Goal: Navigation & Orientation: Find specific page/section

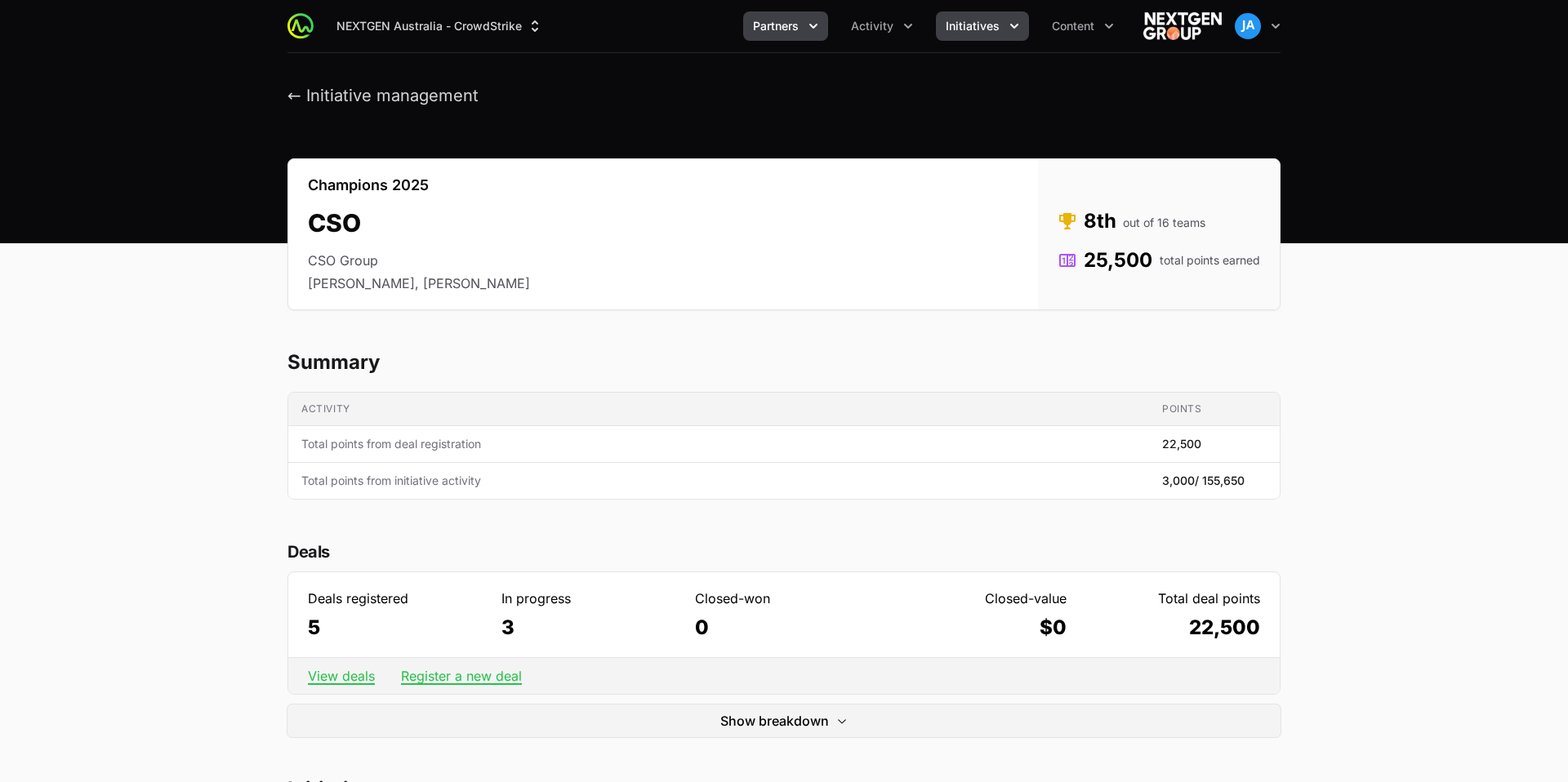
click at [818, 21] on icon "Partners menu" at bounding box center [814, 26] width 16 height 16
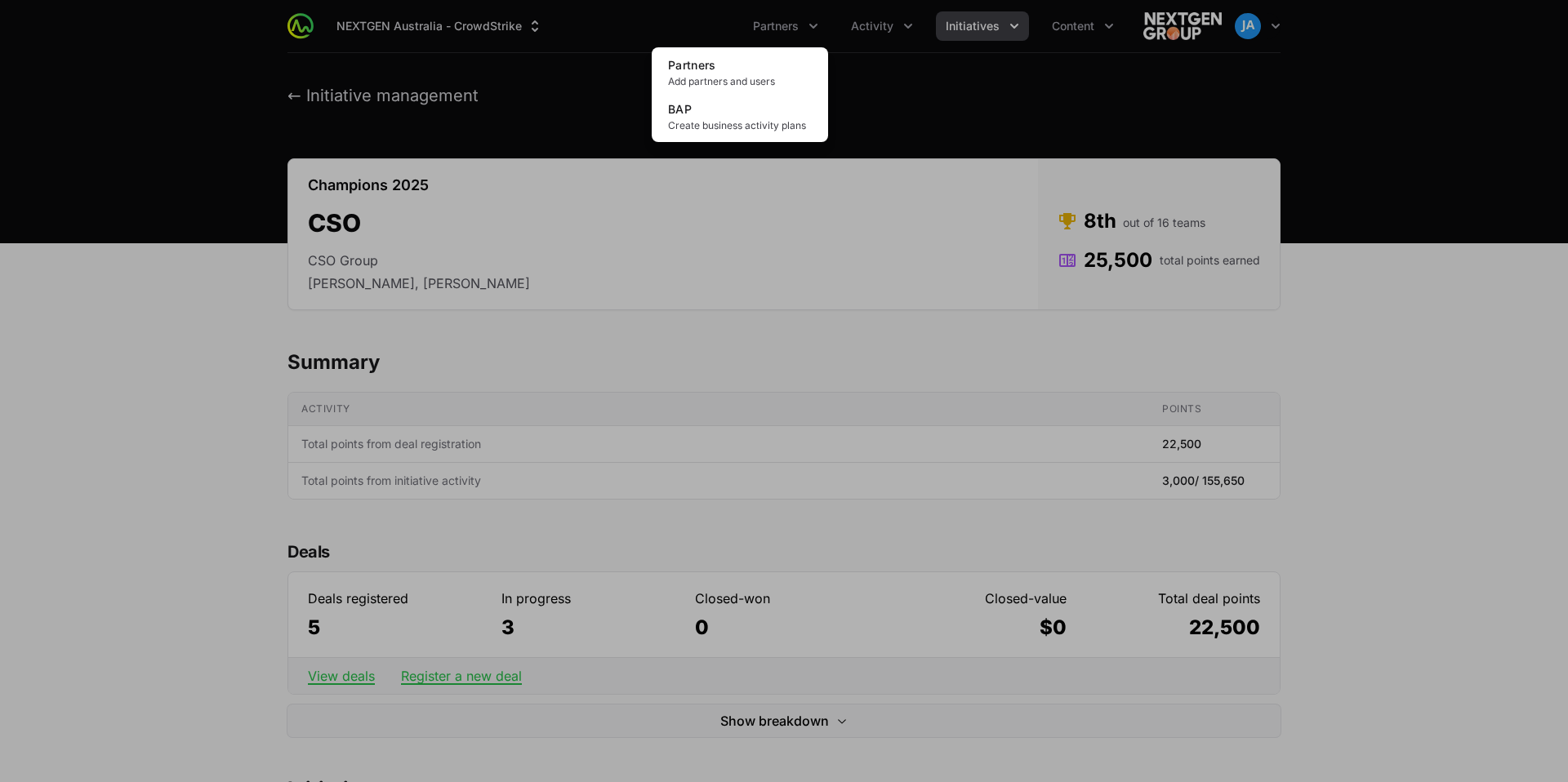
click at [610, 102] on div "Partners menu" at bounding box center [784, 391] width 1568 height 782
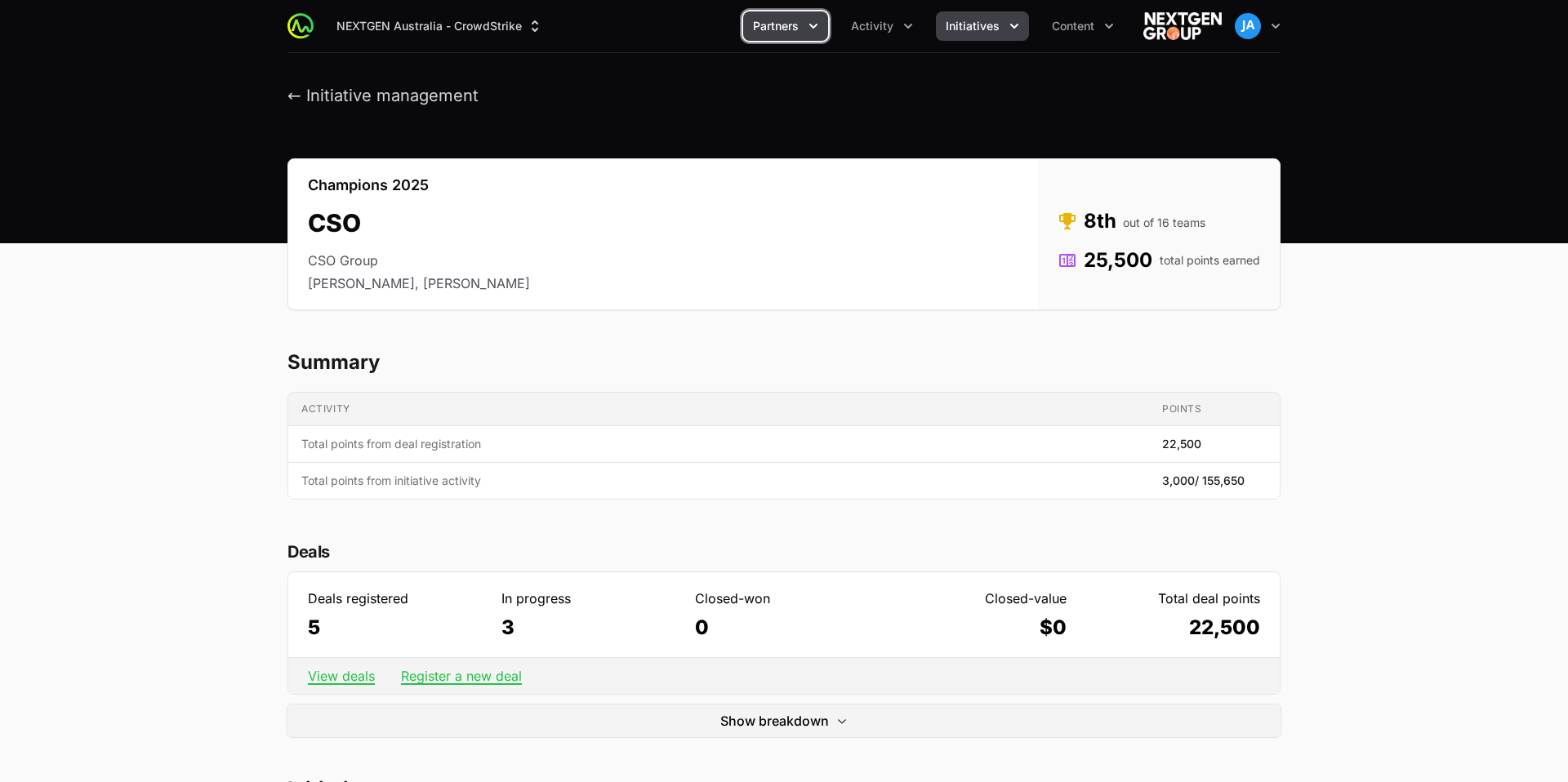
click at [822, 29] on icon "Partners menu" at bounding box center [814, 26] width 16 height 16
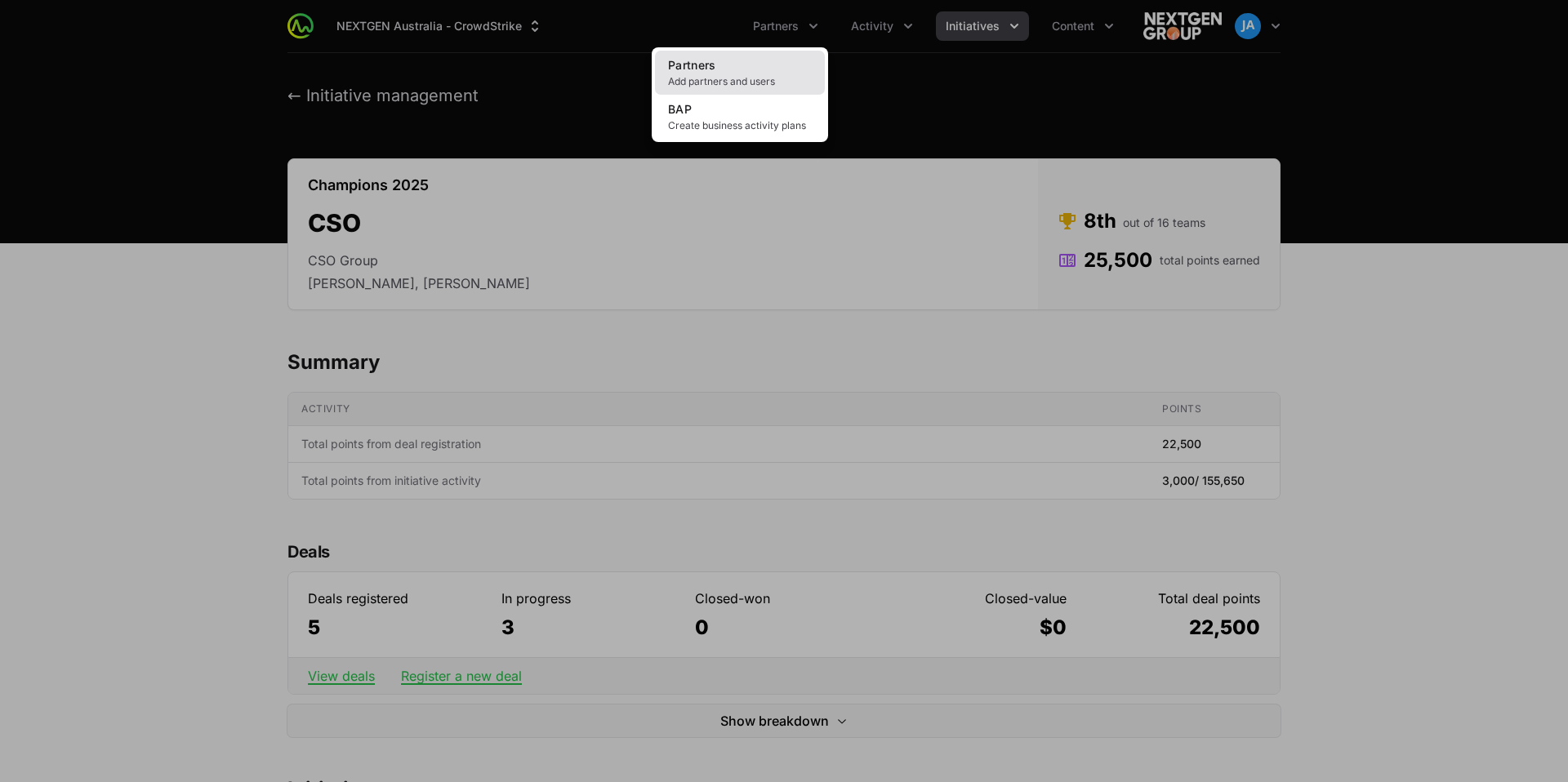
click at [755, 76] on span "Add partners and users" at bounding box center [740, 82] width 144 height 13
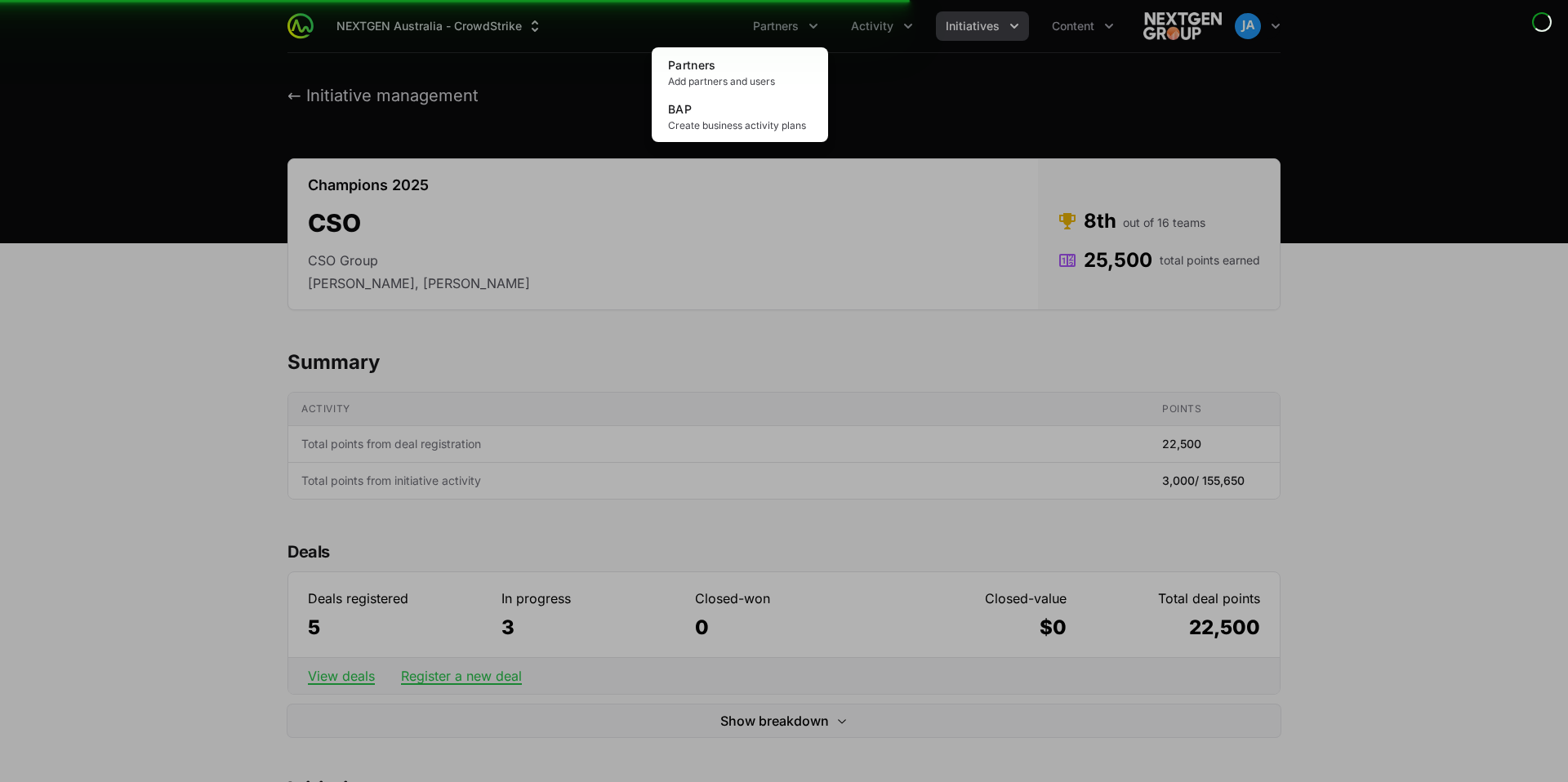
click at [911, 27] on div "Partners menu" at bounding box center [784, 391] width 1568 height 782
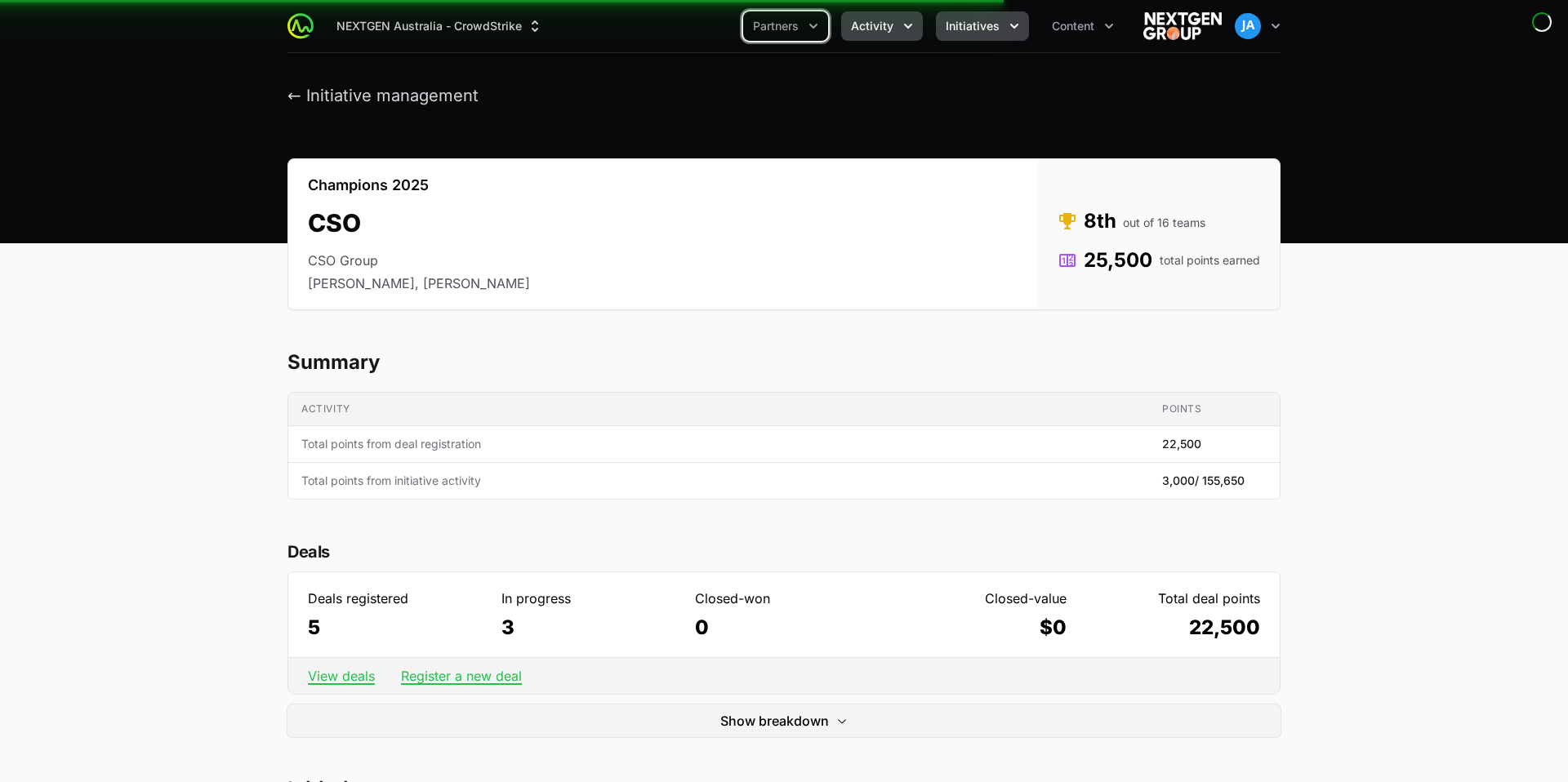
click at [911, 28] on icon "Activity menu" at bounding box center [908, 26] width 16 height 16
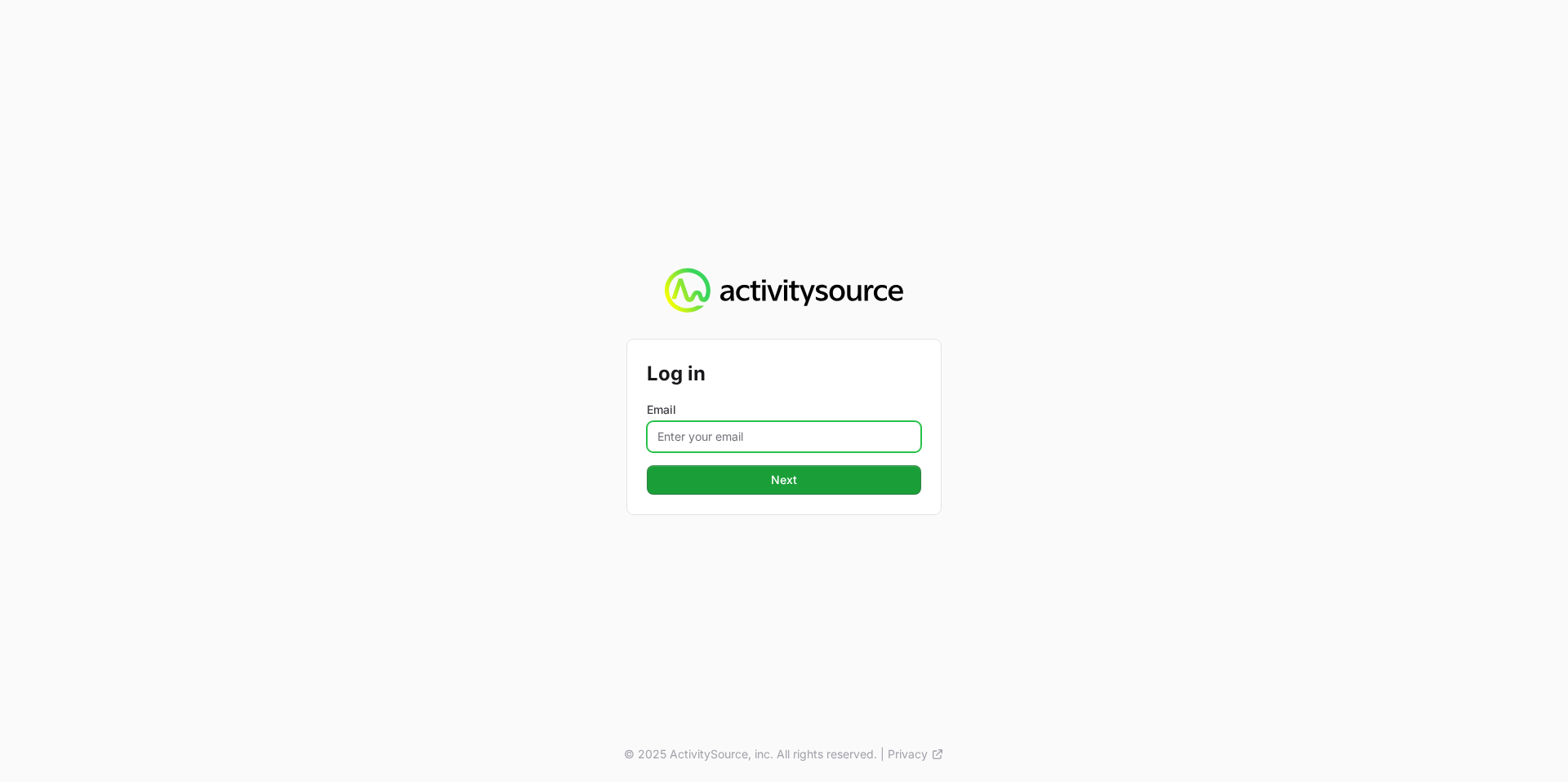
click at [760, 430] on input "Email" at bounding box center [784, 437] width 274 height 31
type input "[PERSON_NAME][EMAIL_ADDRESS][PERSON_NAME][DOMAIN_NAME]"
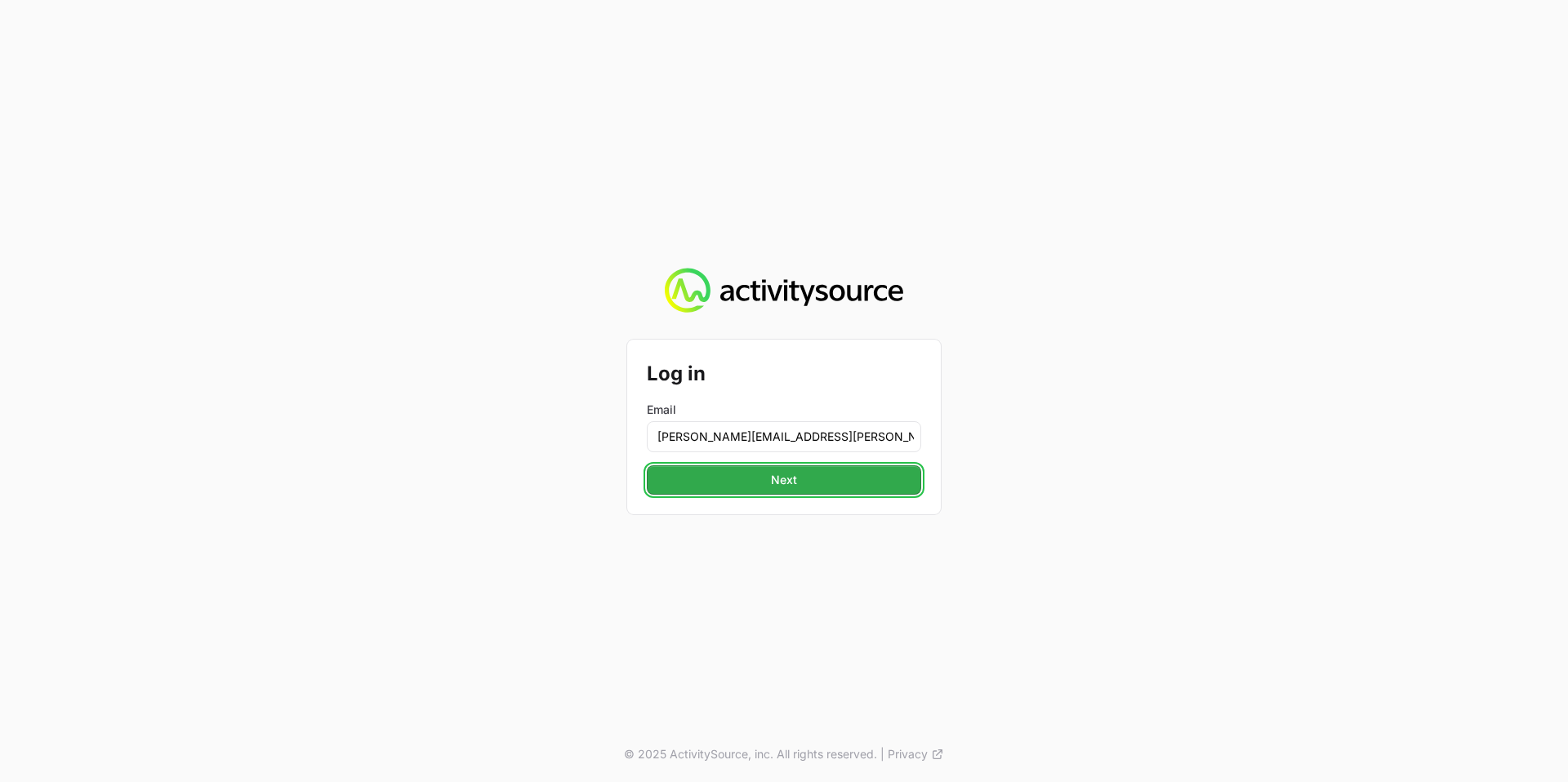
click at [808, 473] on button "Next" at bounding box center [784, 480] width 274 height 30
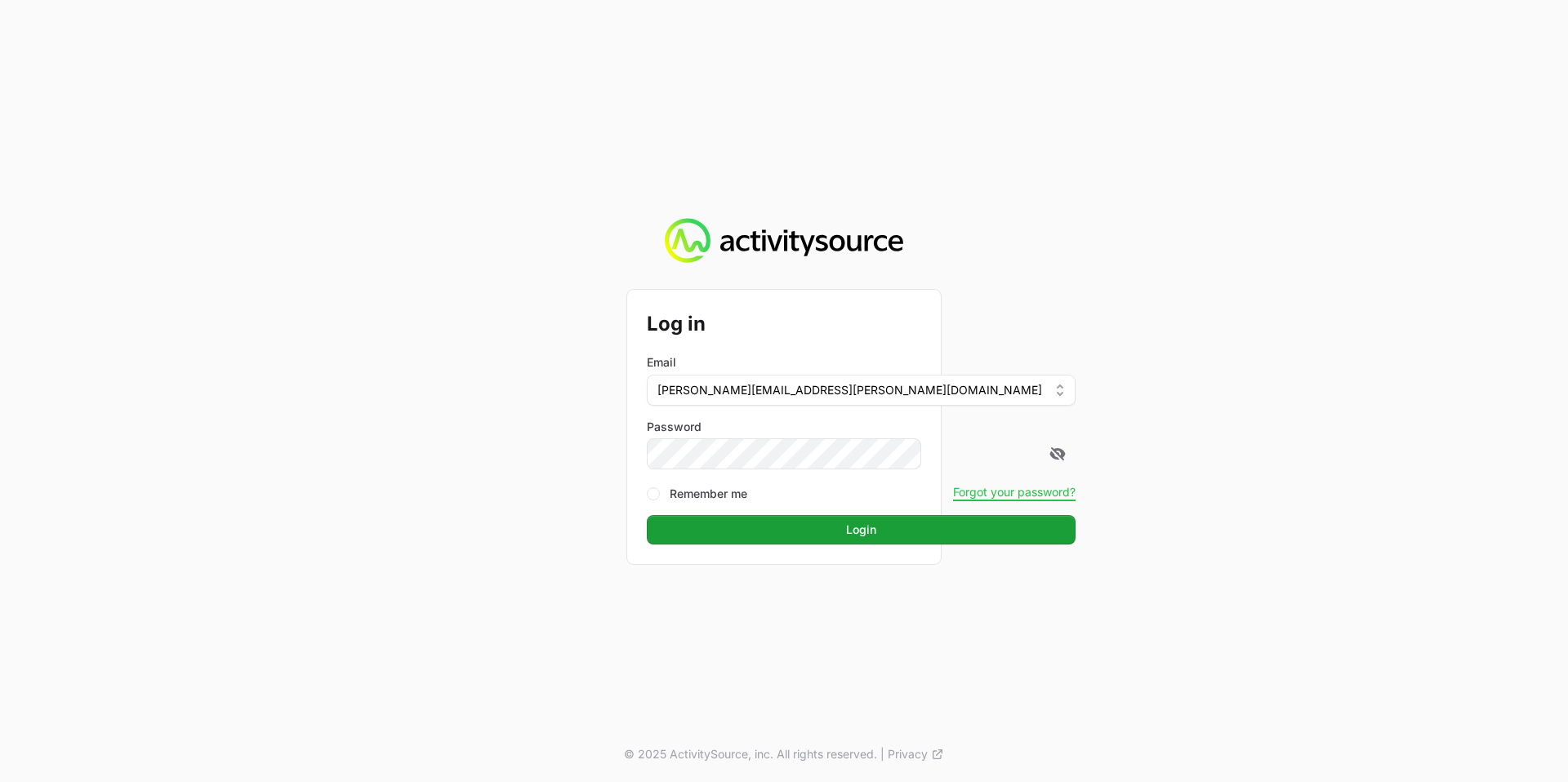
click at [539, 519] on div "Log in Email [PERSON_NAME][EMAIL_ADDRESS][PERSON_NAME][DOMAIN_NAME] Password Re…" at bounding box center [784, 391] width 1568 height 782
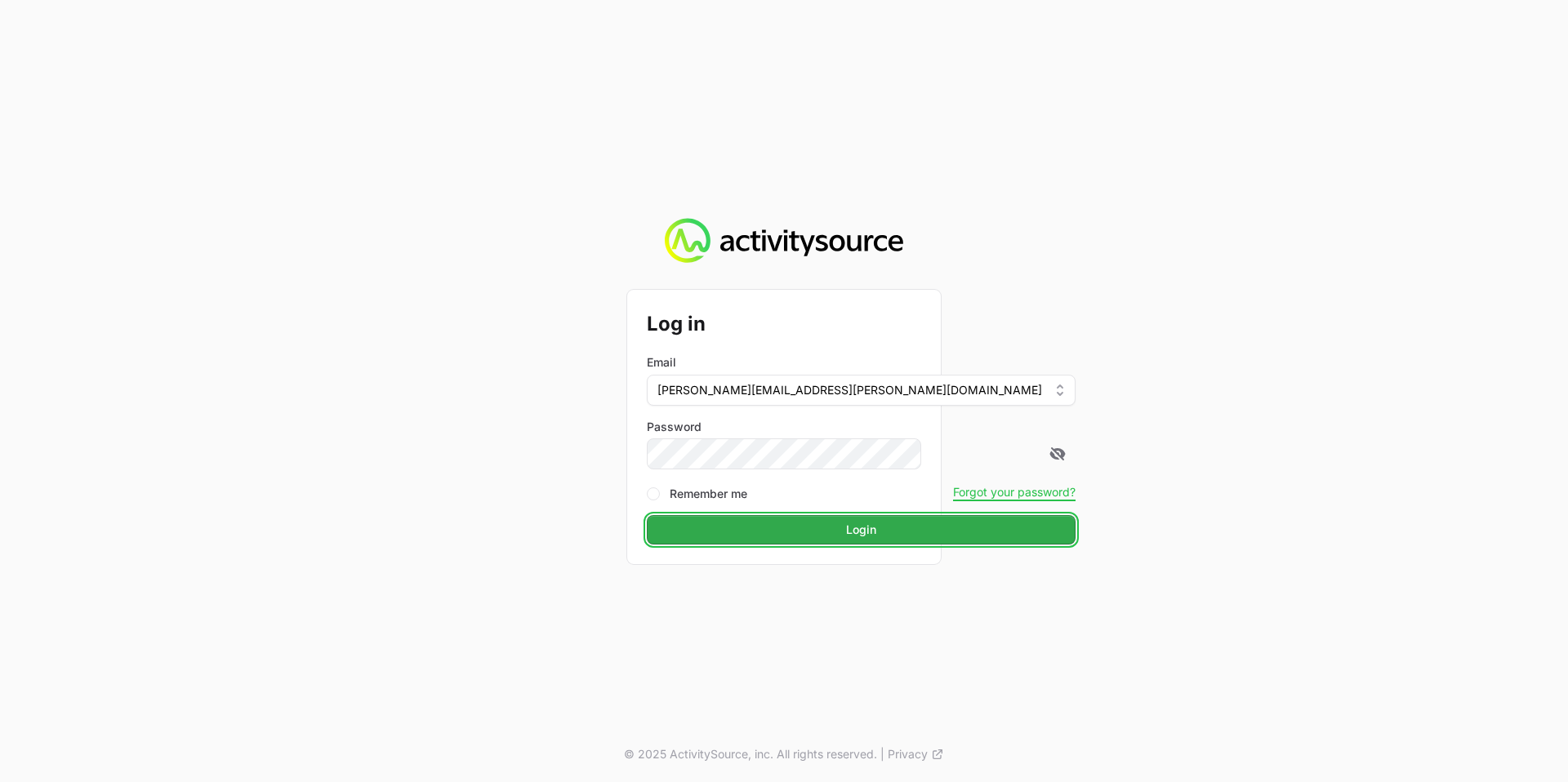
click at [763, 520] on button "Login" at bounding box center [861, 530] width 429 height 30
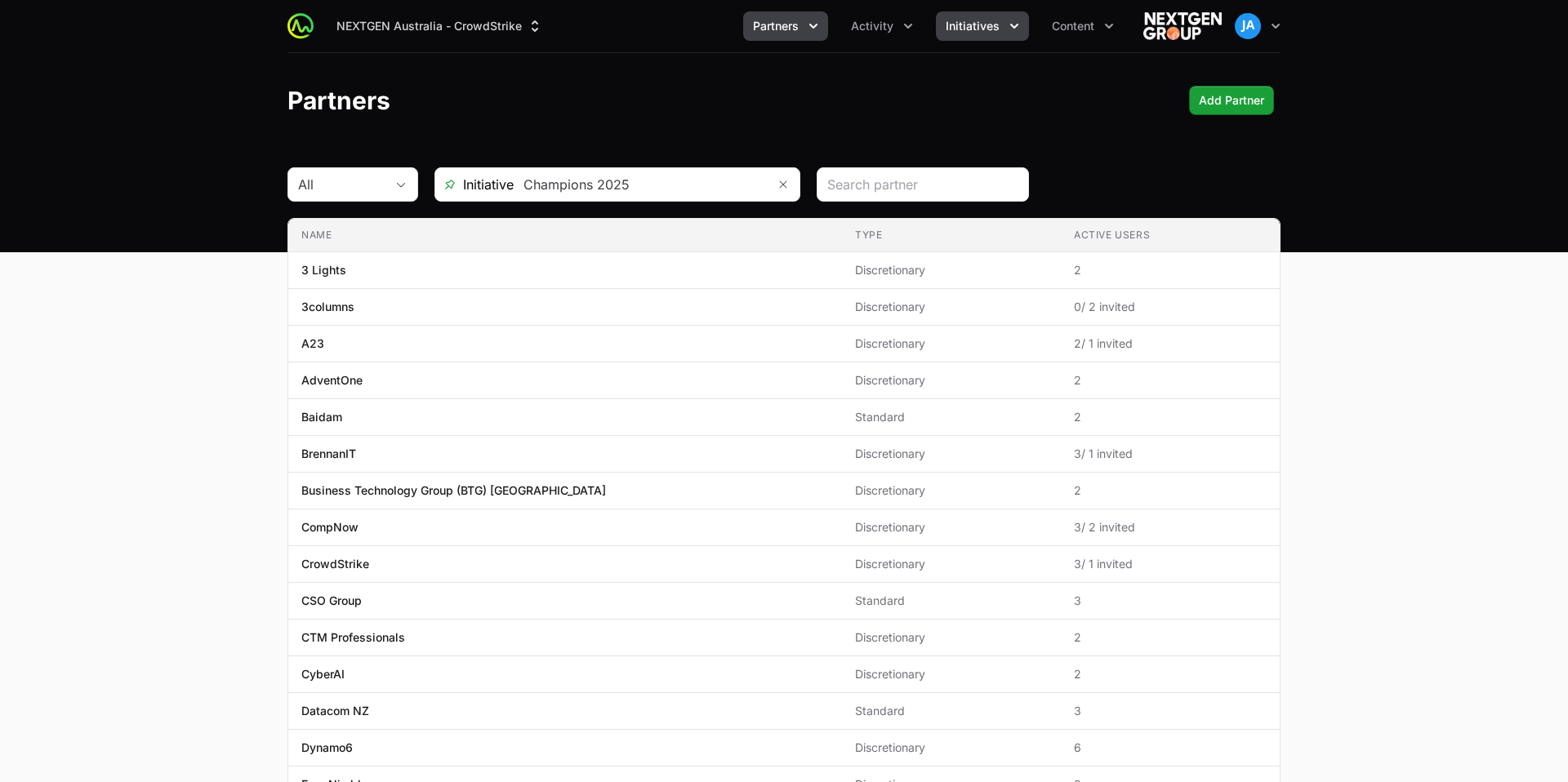
click at [1006, 30] on icon "Initiatives menu" at bounding box center [1014, 26] width 16 height 16
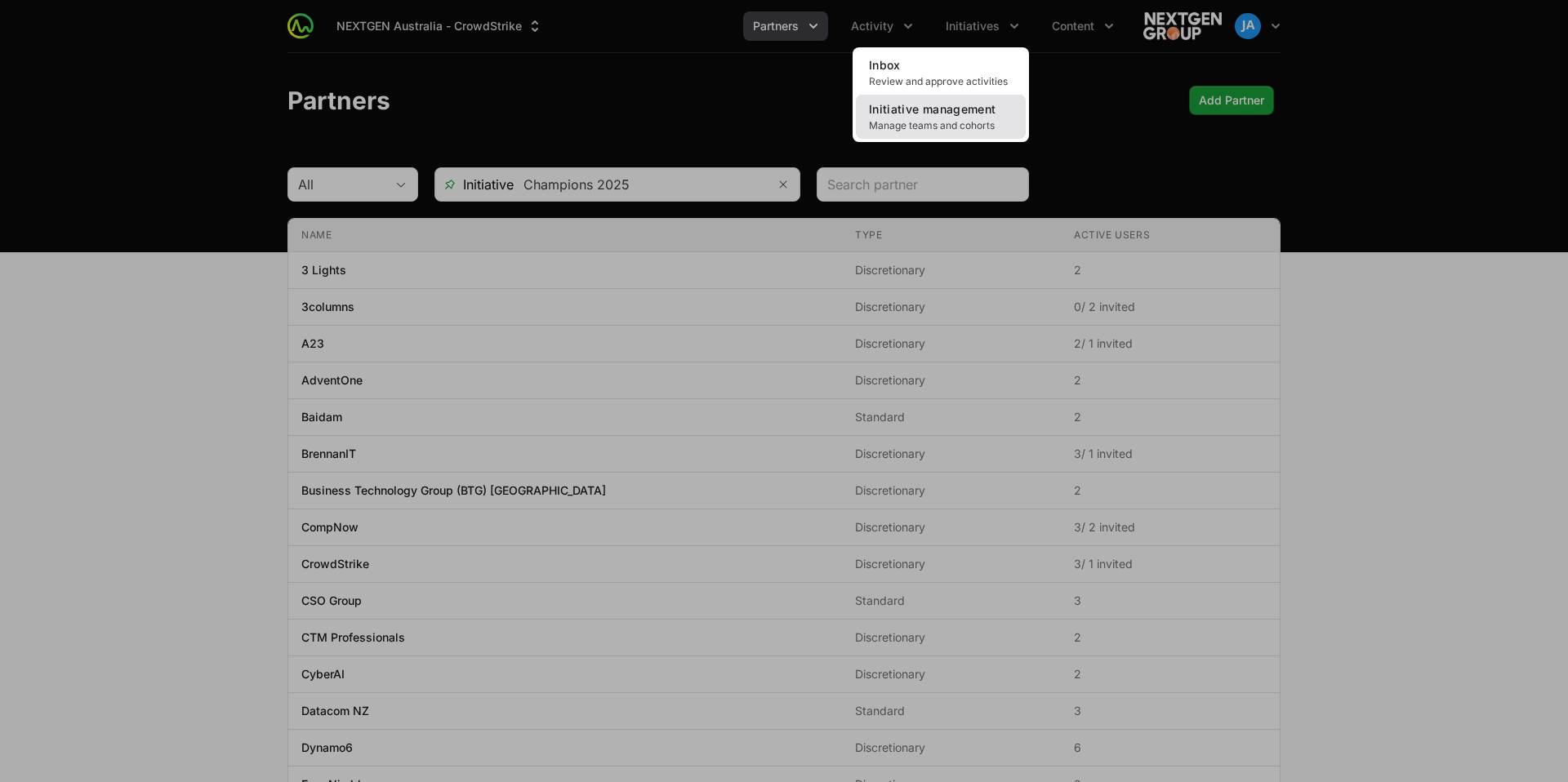
click at [940, 116] on link "Initiative management Manage teams and cohorts" at bounding box center [940, 117] width 170 height 44
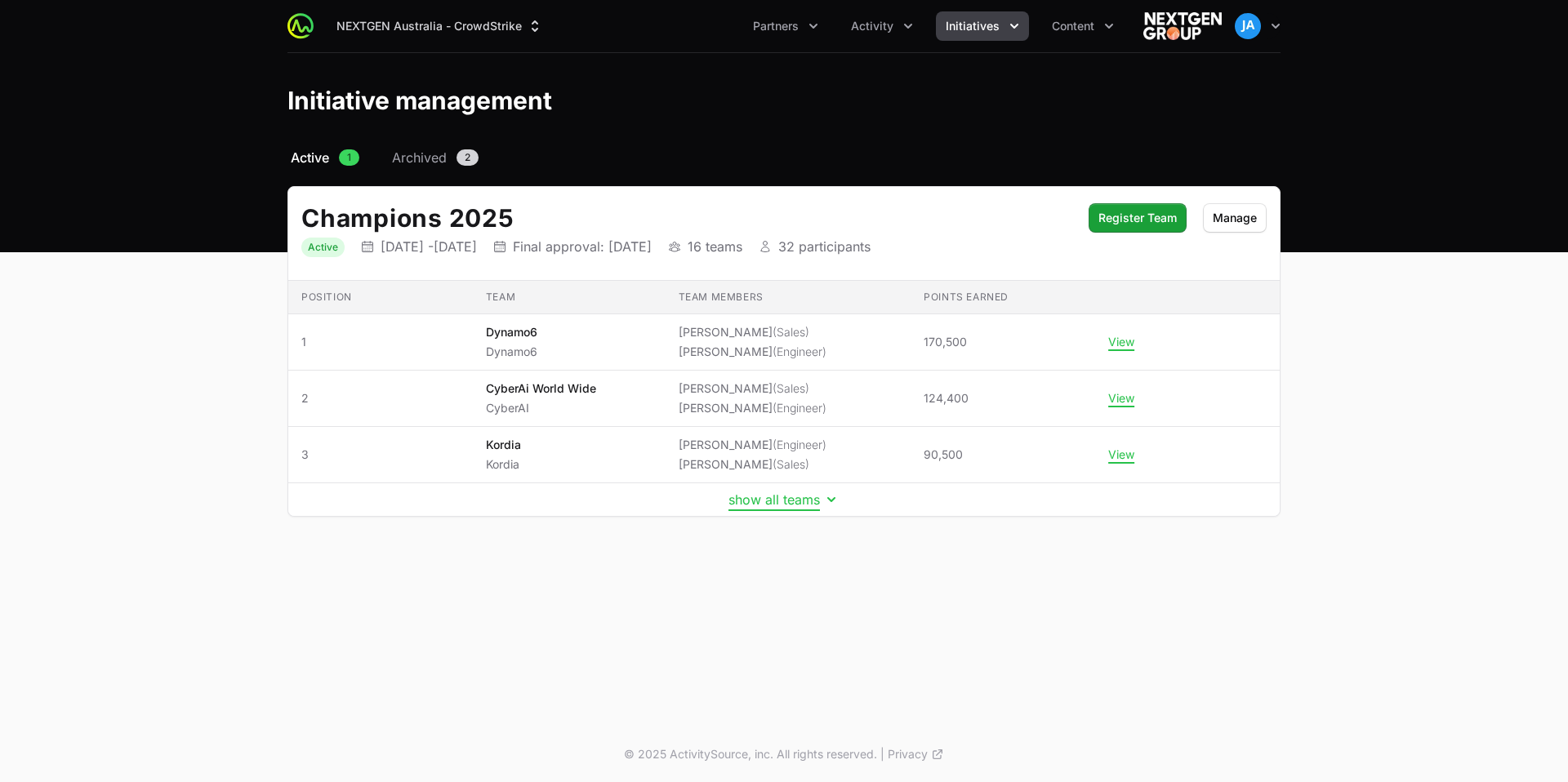
click at [787, 499] on button "show all teams" at bounding box center [783, 500] width 111 height 16
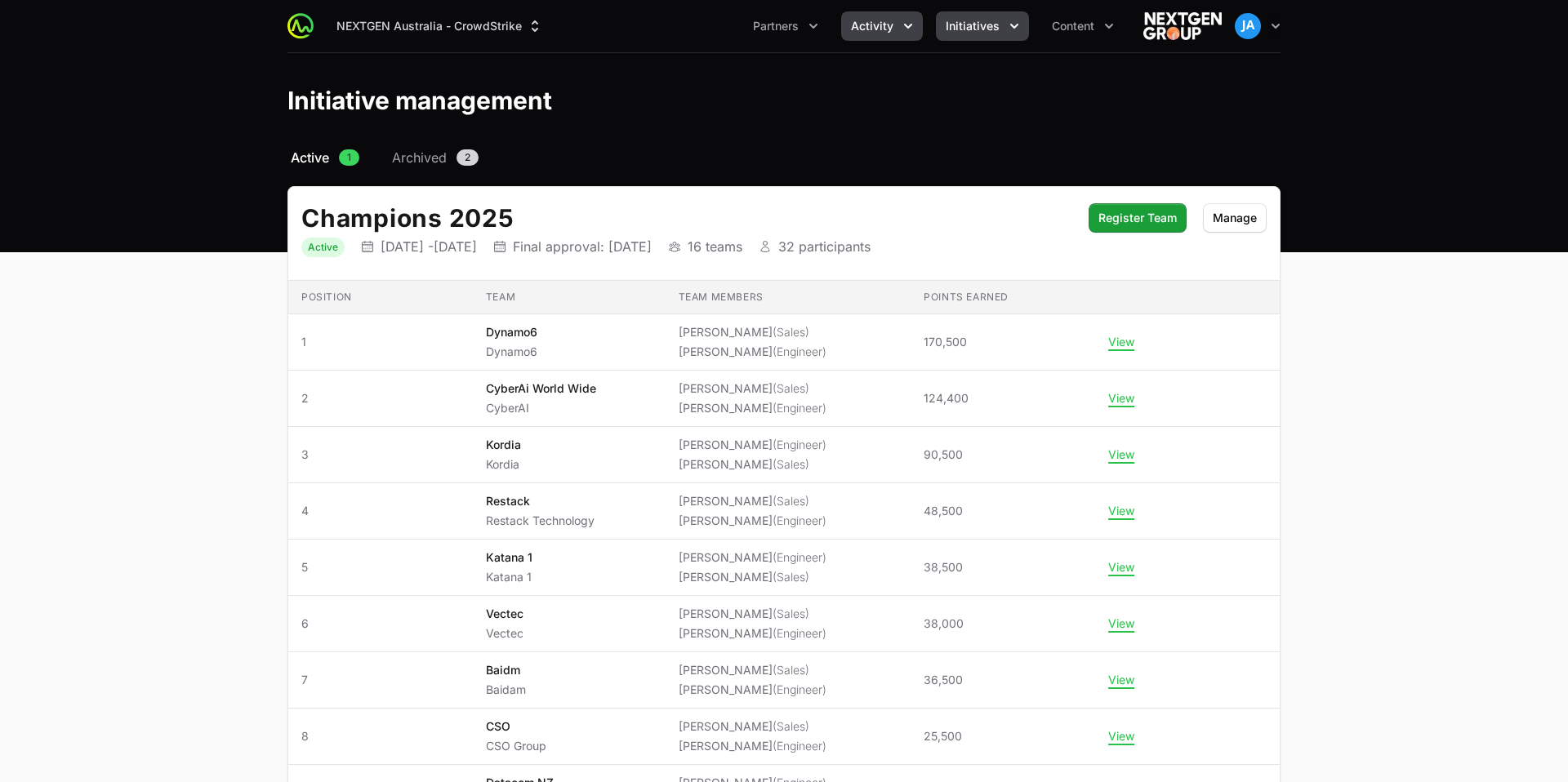
click at [907, 34] on button "Activity" at bounding box center [882, 26] width 81 height 30
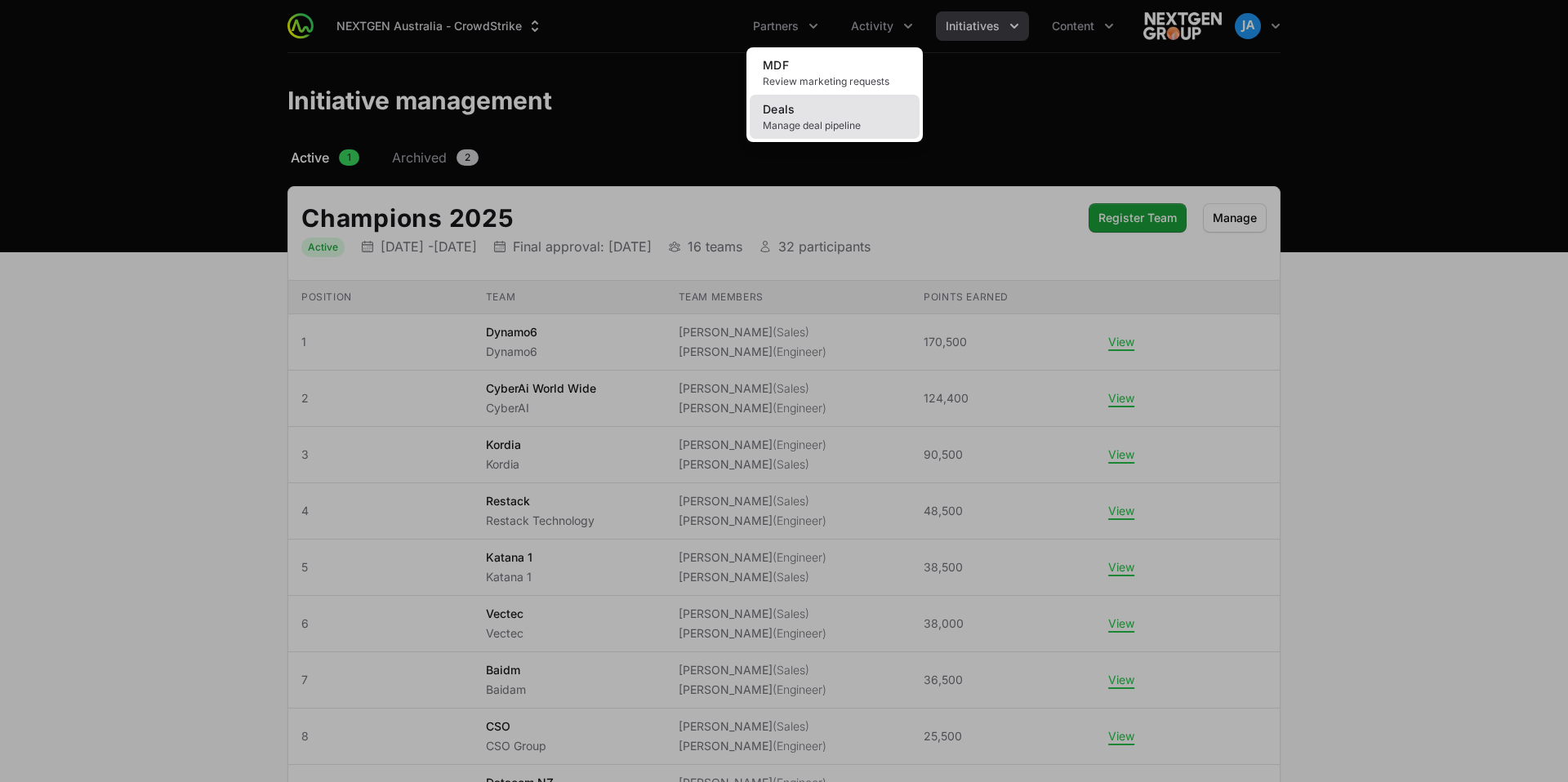
click at [823, 108] on link "Deals Manage deal pipeline" at bounding box center [834, 117] width 170 height 44
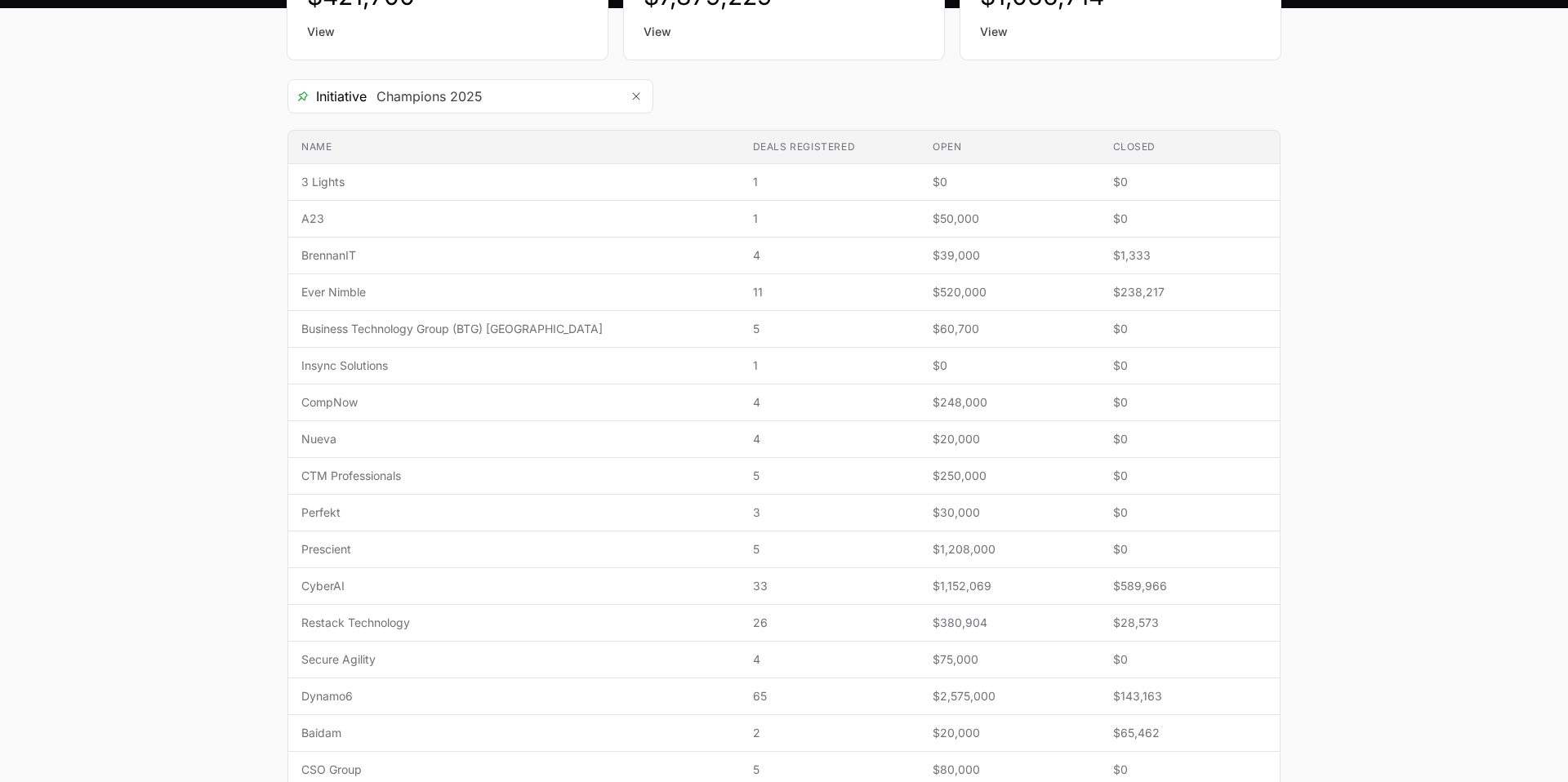
scroll to position [243, 0]
